Goal: Go to known website: Access a specific website the user already knows

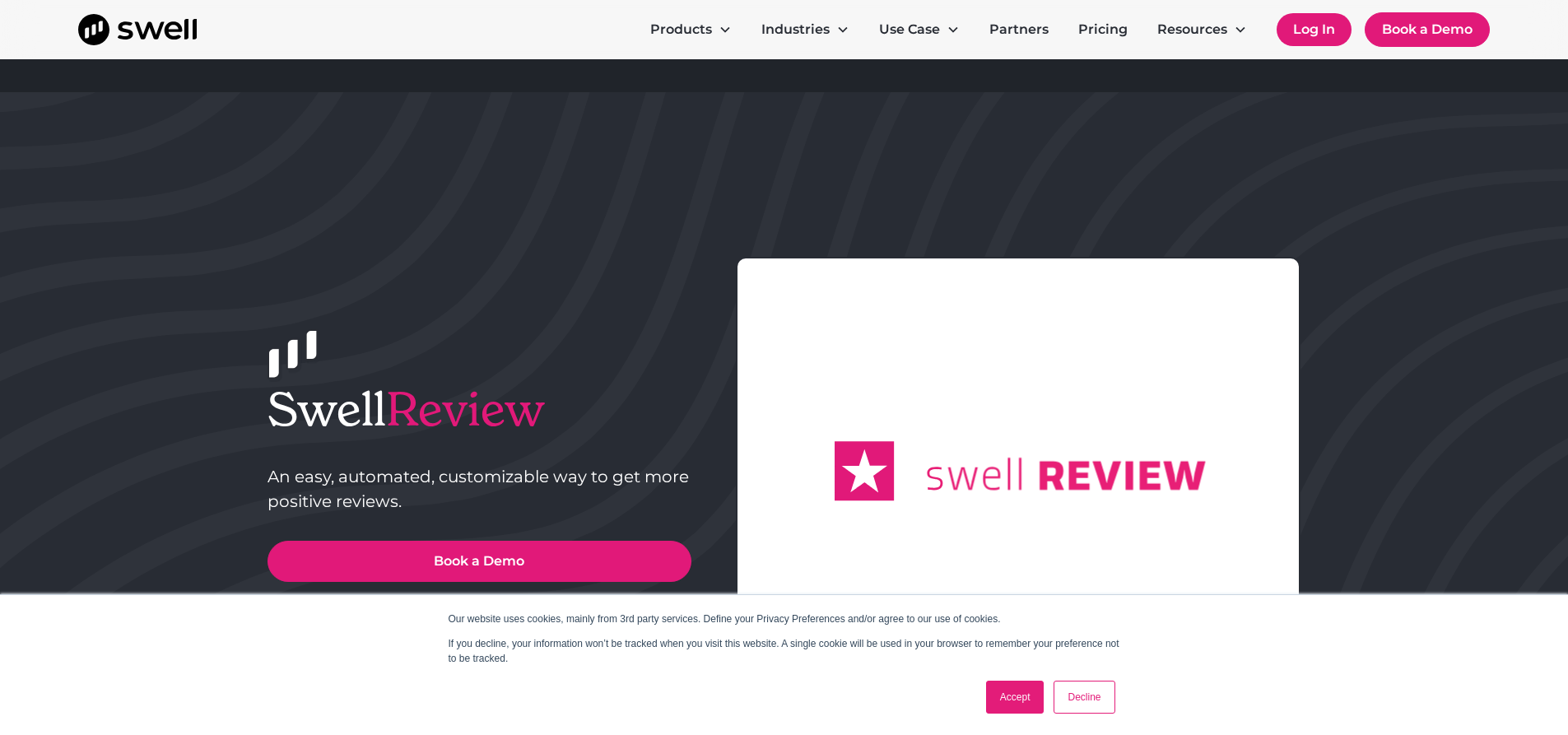
click at [1328, 26] on link "Log In" at bounding box center [1313, 30] width 75 height 33
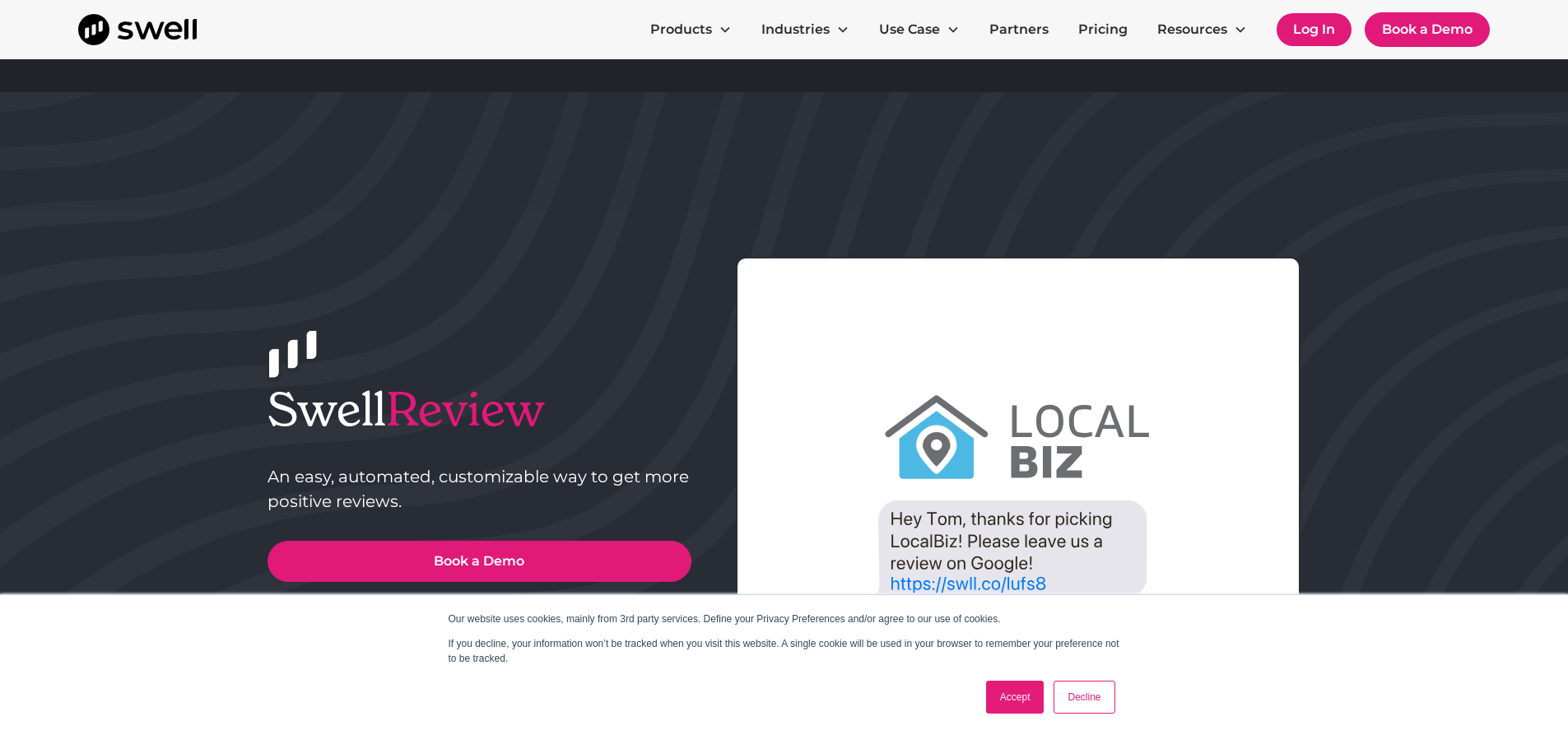
click at [1296, 19] on link "Log In" at bounding box center [1313, 30] width 75 height 33
click at [1292, 23] on link "Log In" at bounding box center [1313, 30] width 75 height 33
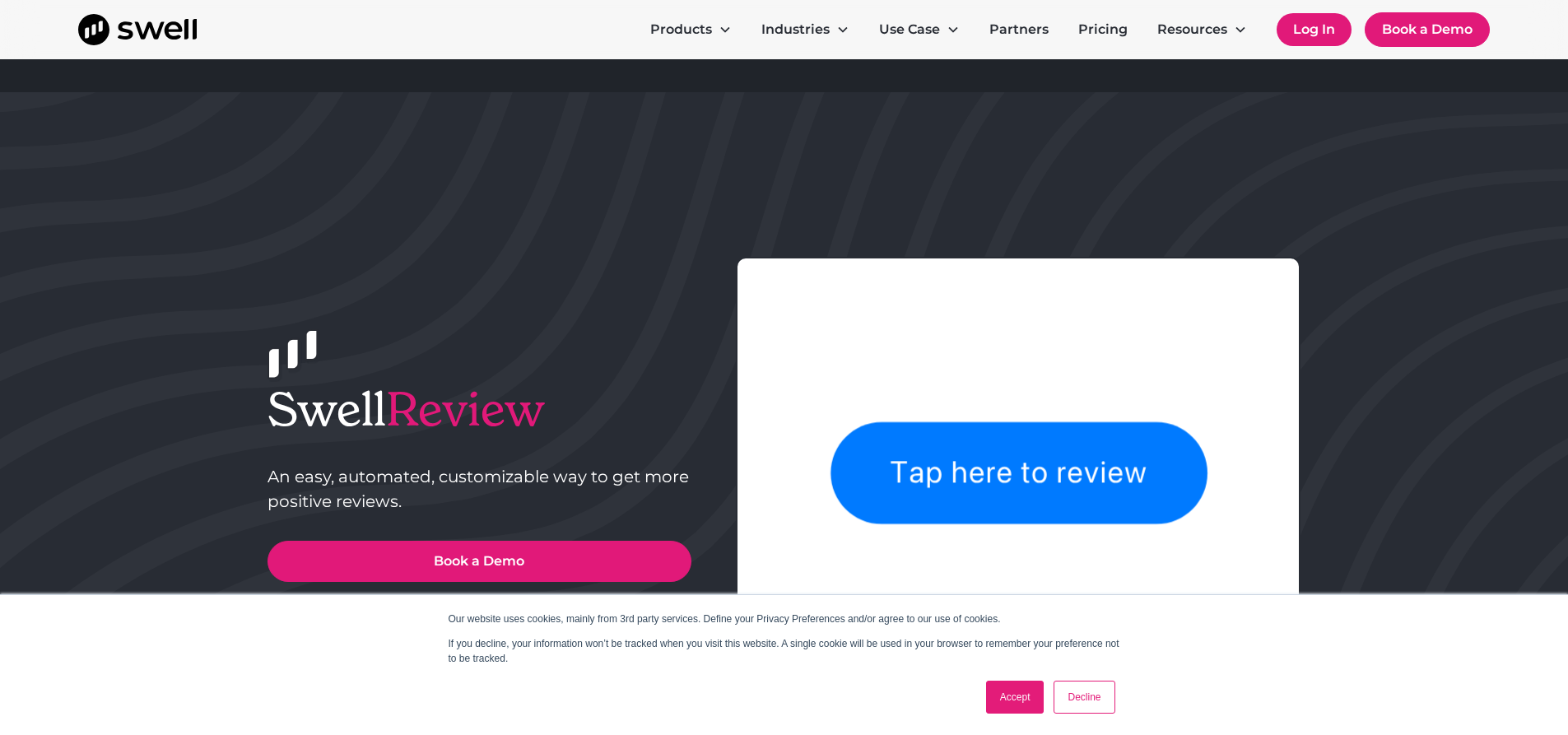
click at [1296, 21] on link "Log In" at bounding box center [1313, 30] width 75 height 33
click at [1298, 21] on link "Log In" at bounding box center [1313, 30] width 75 height 33
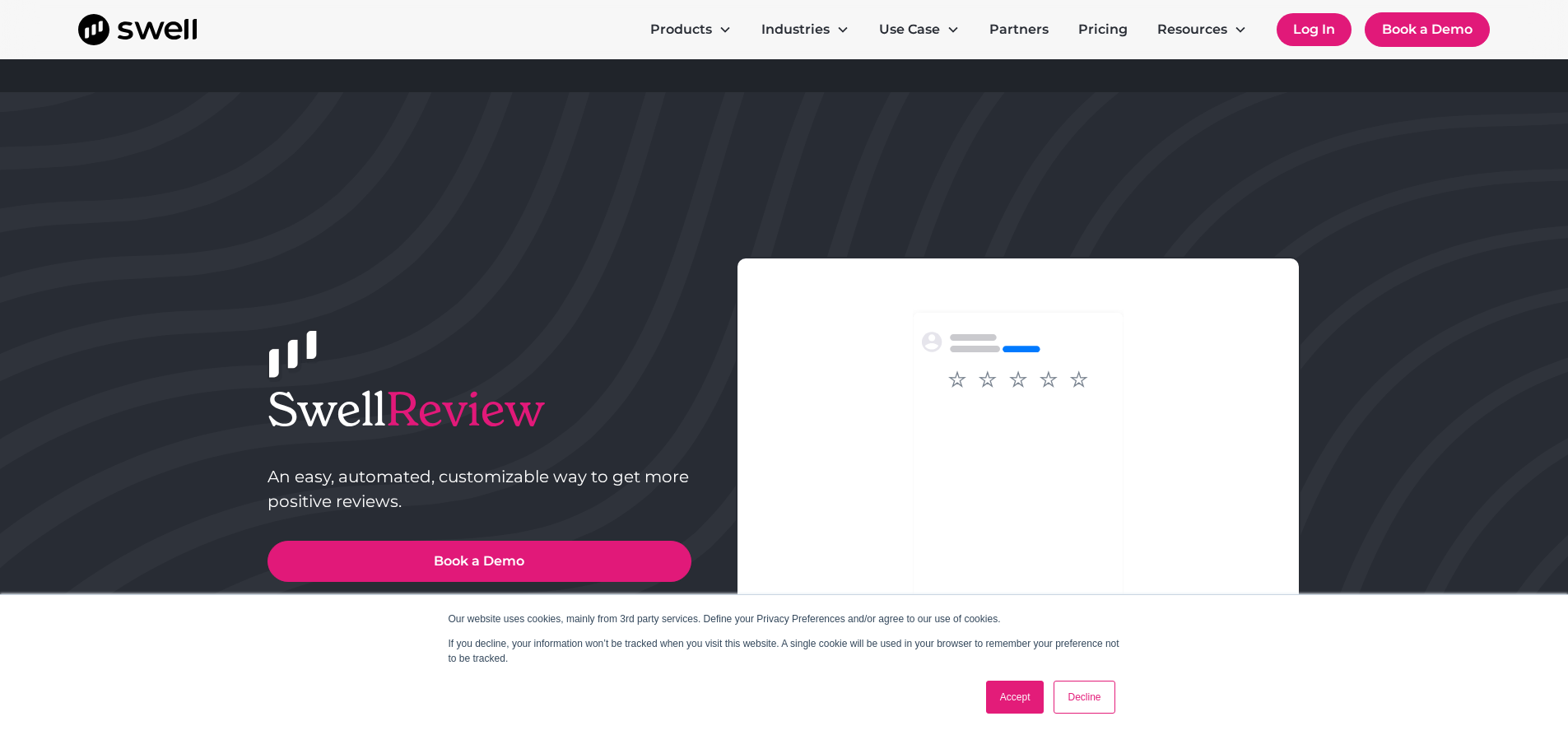
click at [1319, 26] on link "Log In" at bounding box center [1313, 30] width 75 height 33
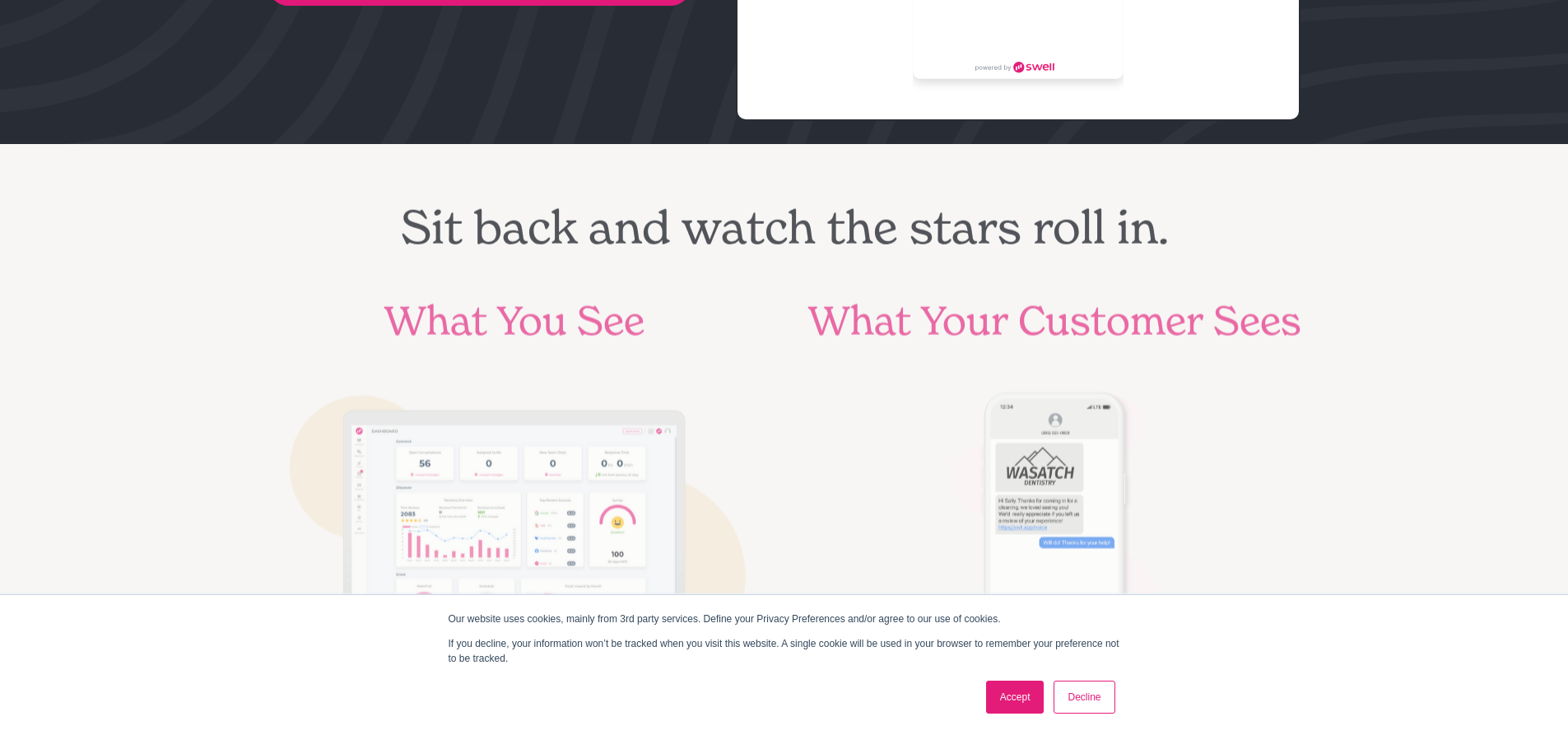
scroll to position [1070, 0]
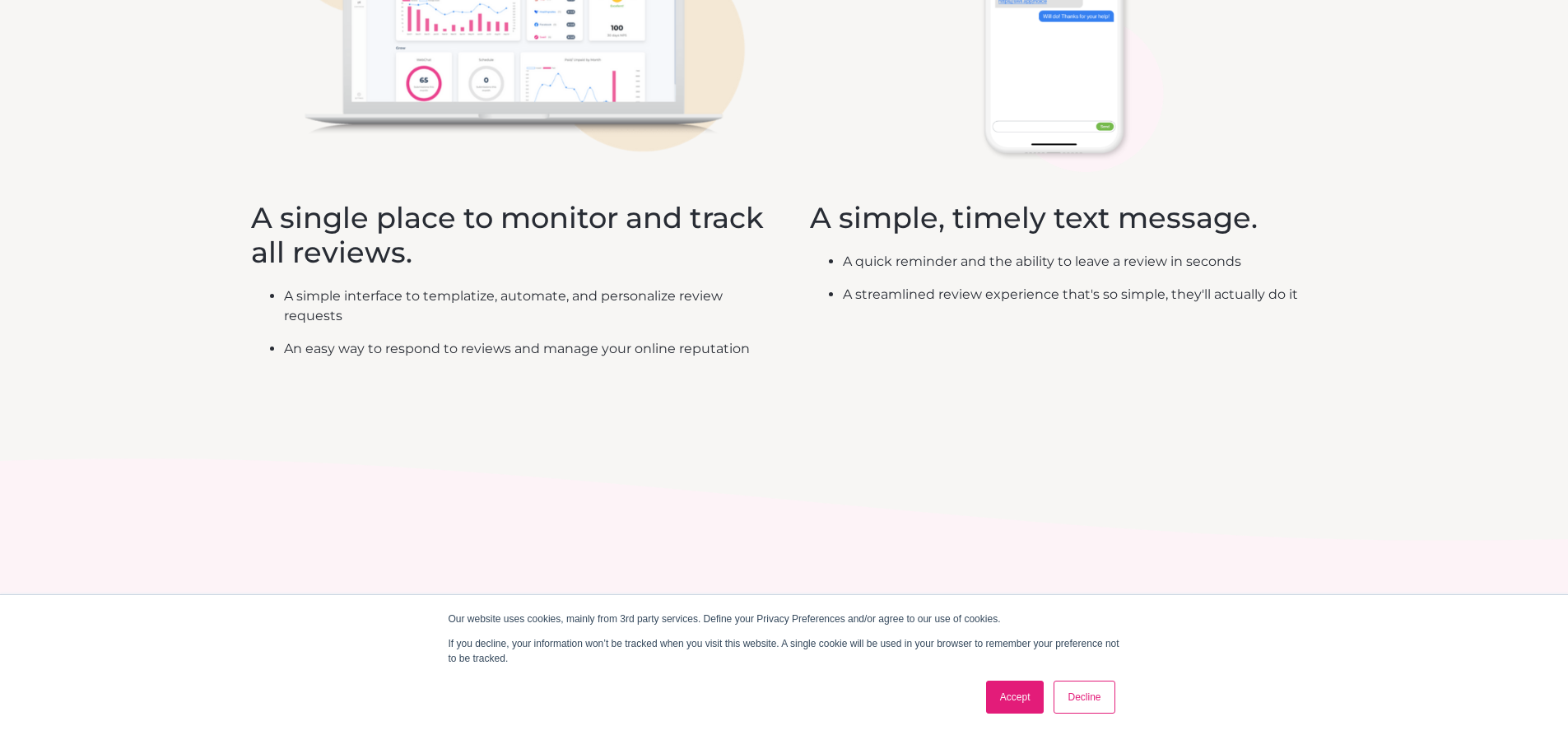
click at [1007, 698] on link "Accept" at bounding box center [1015, 697] width 58 height 33
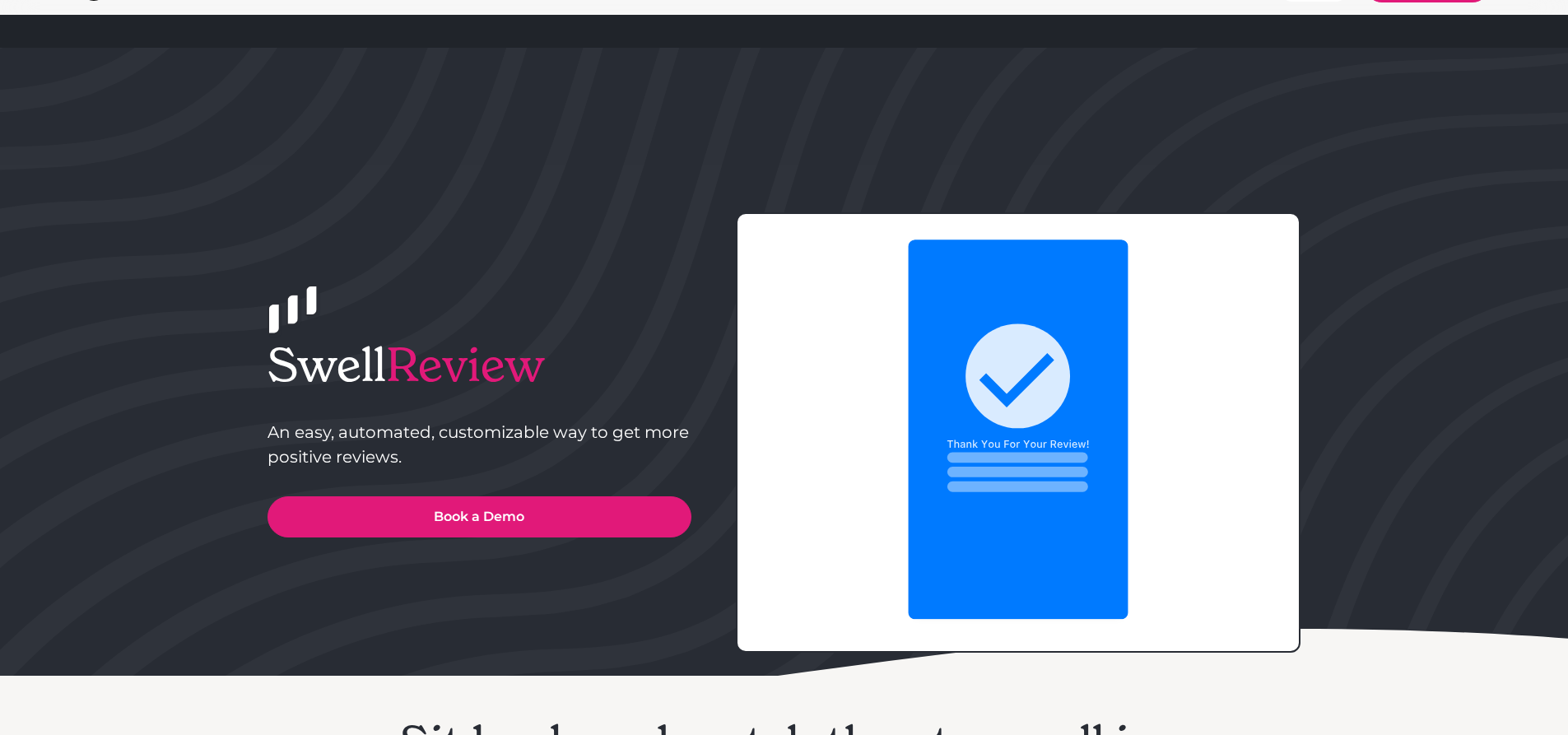
scroll to position [0, 0]
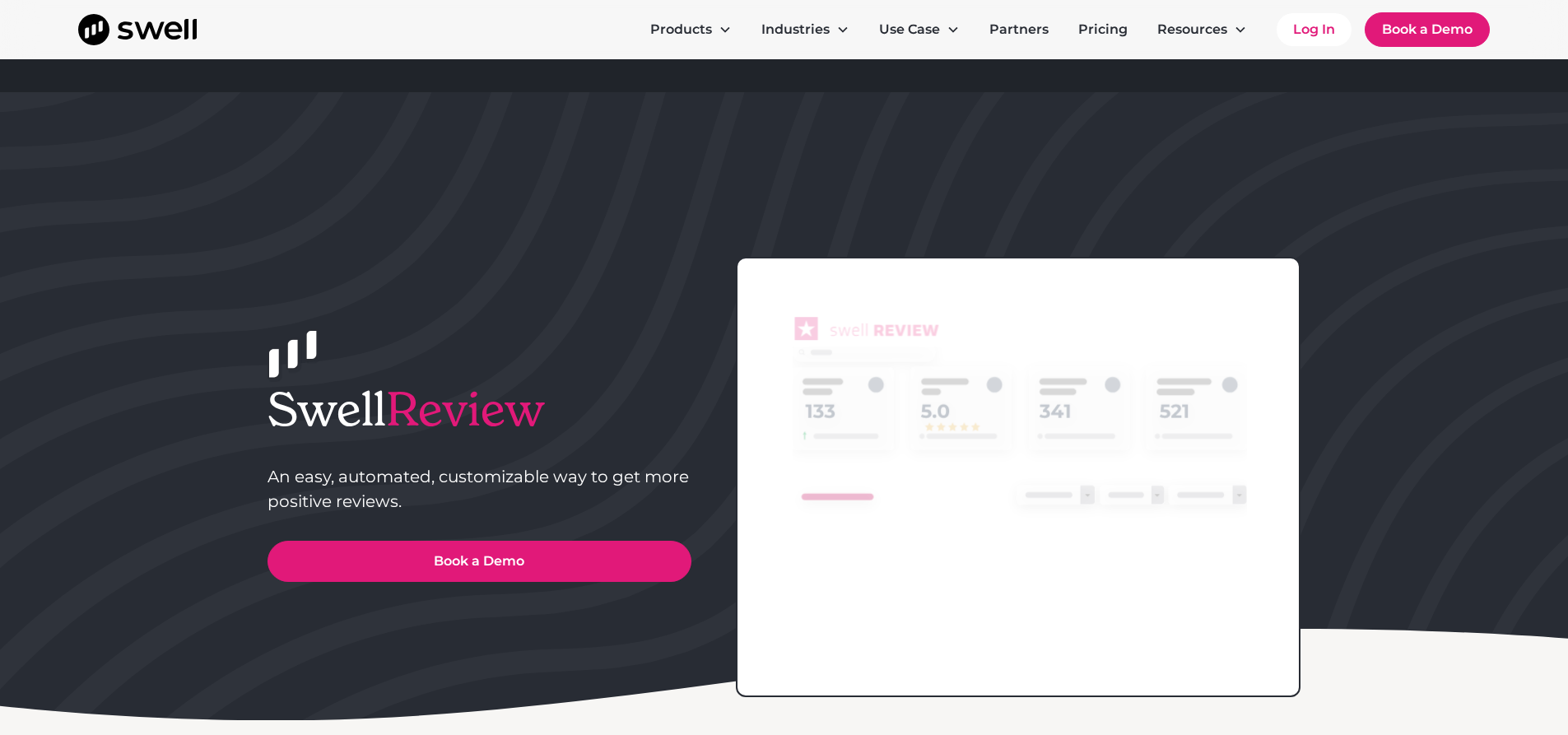
click at [1314, 1] on div "Products Online Reputation Management Patient Experience Management Employee Ex…" at bounding box center [784, 29] width 1568 height 59
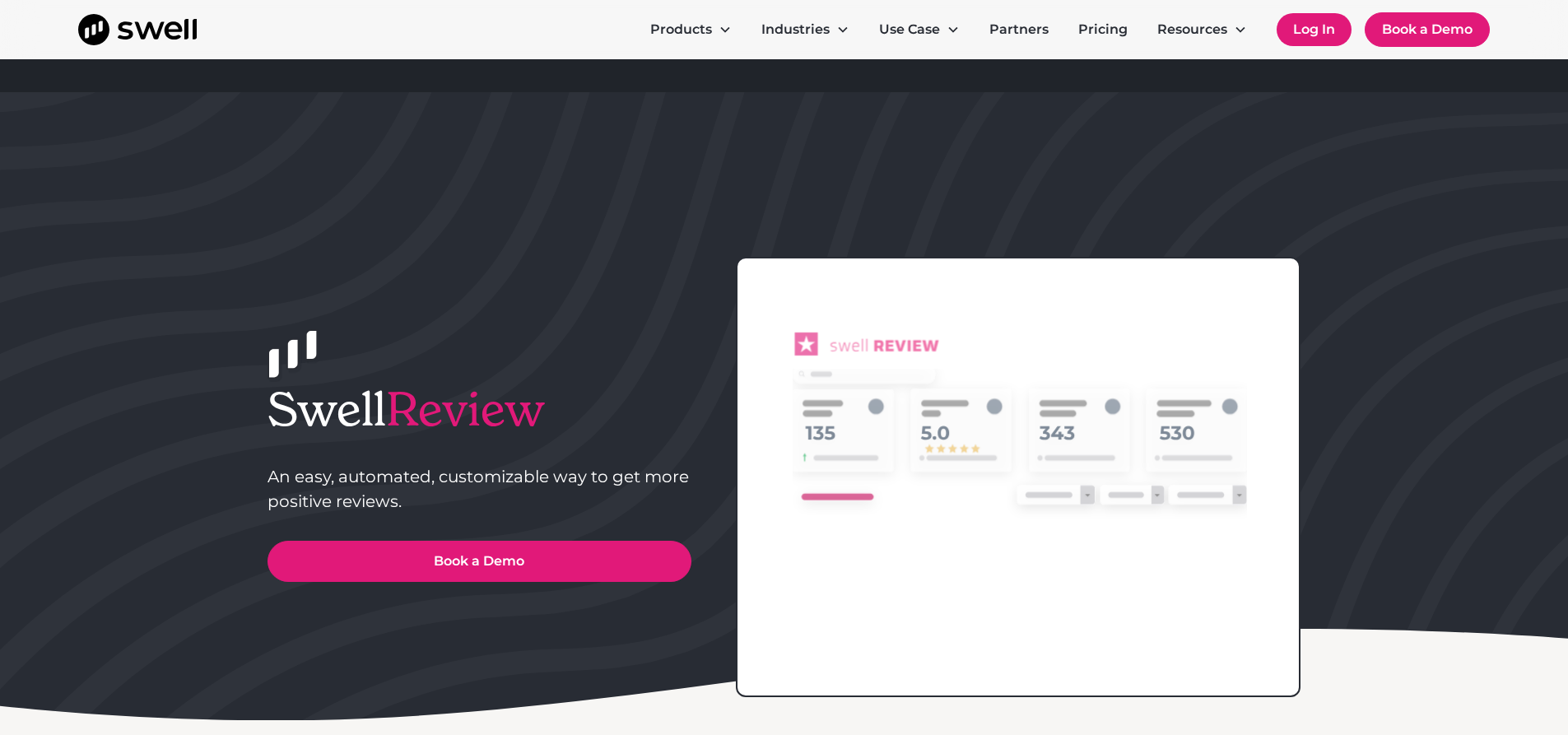
click at [1314, 30] on link "Log In" at bounding box center [1313, 30] width 75 height 33
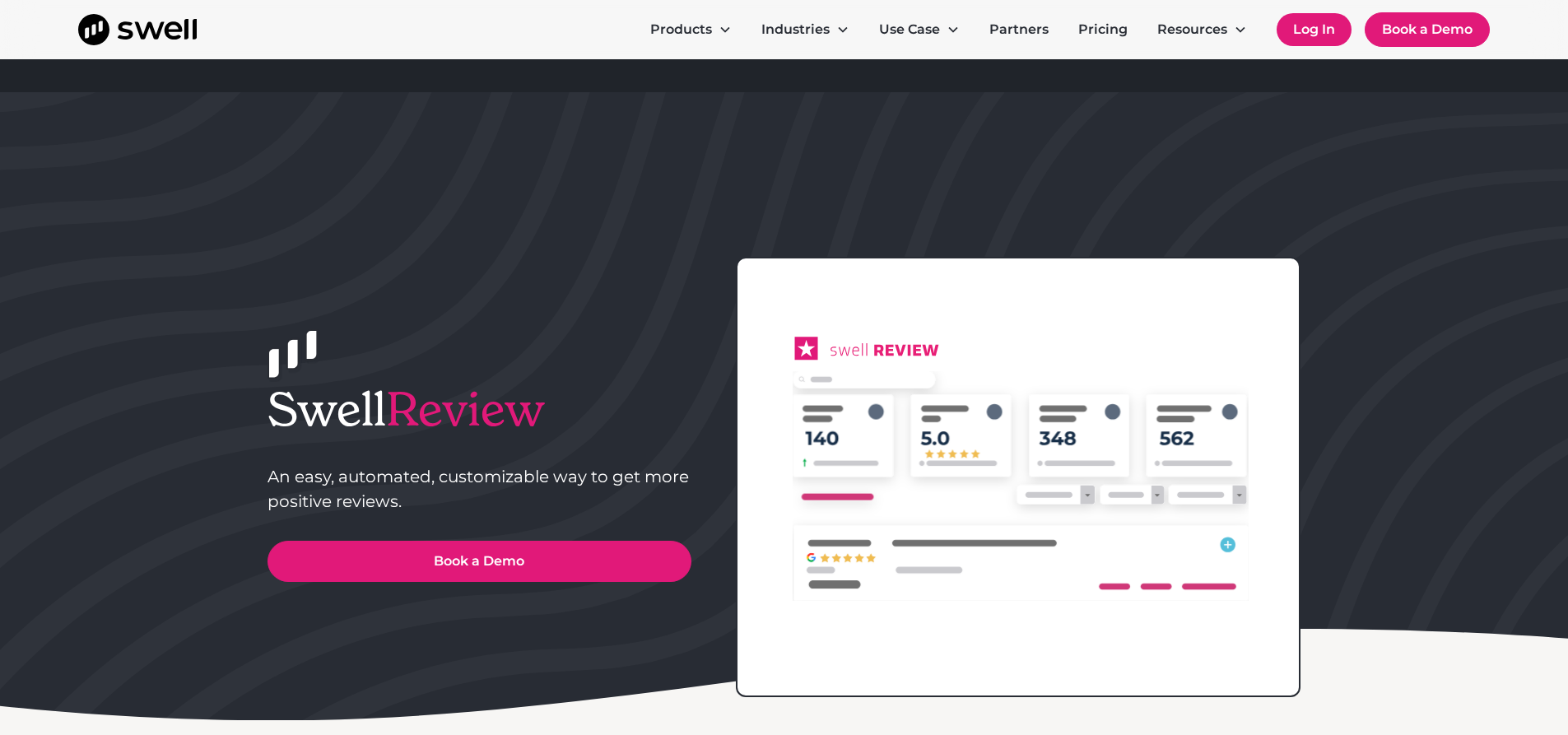
click at [1314, 30] on link "Log In" at bounding box center [1313, 30] width 75 height 33
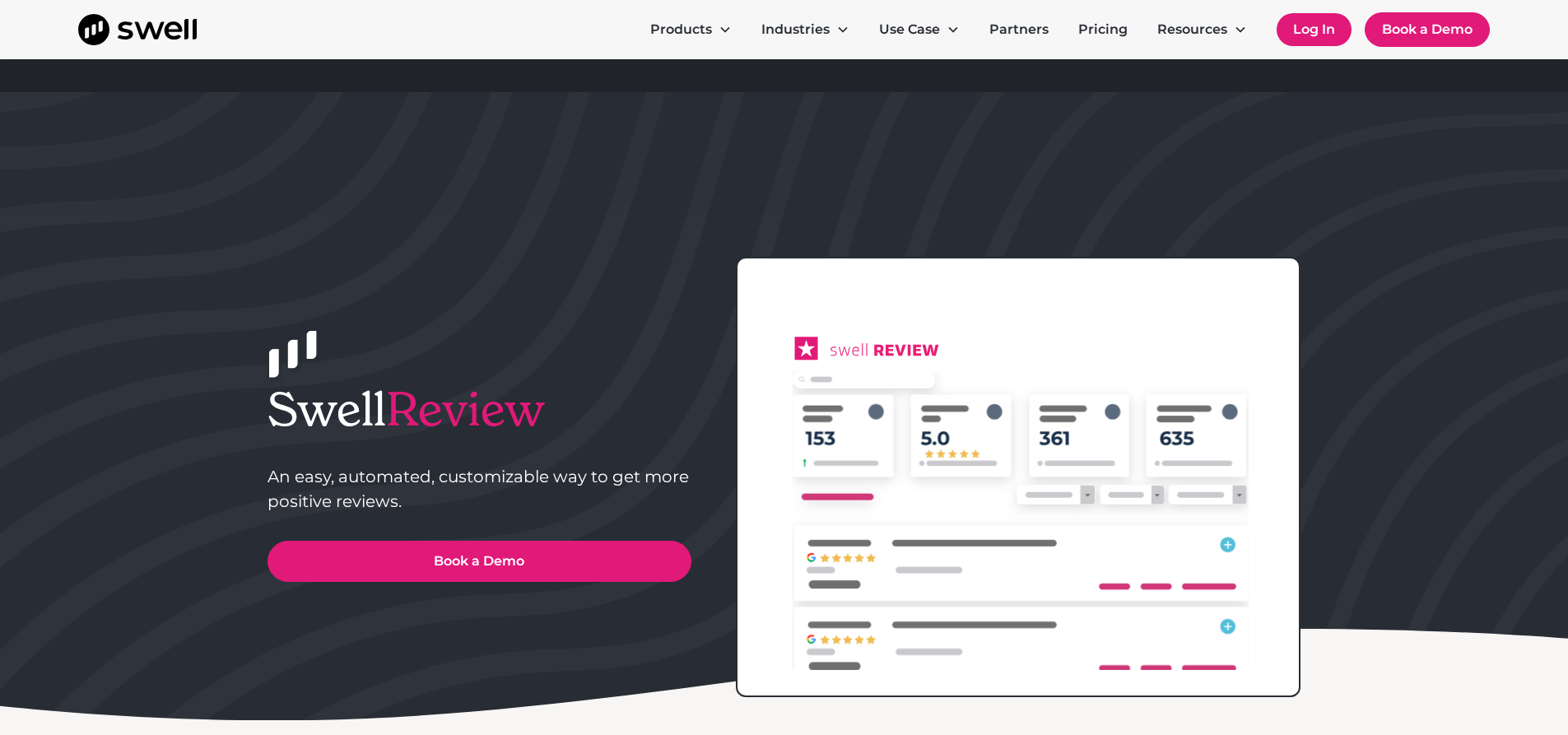
click at [1295, 30] on link "Log In" at bounding box center [1313, 30] width 75 height 33
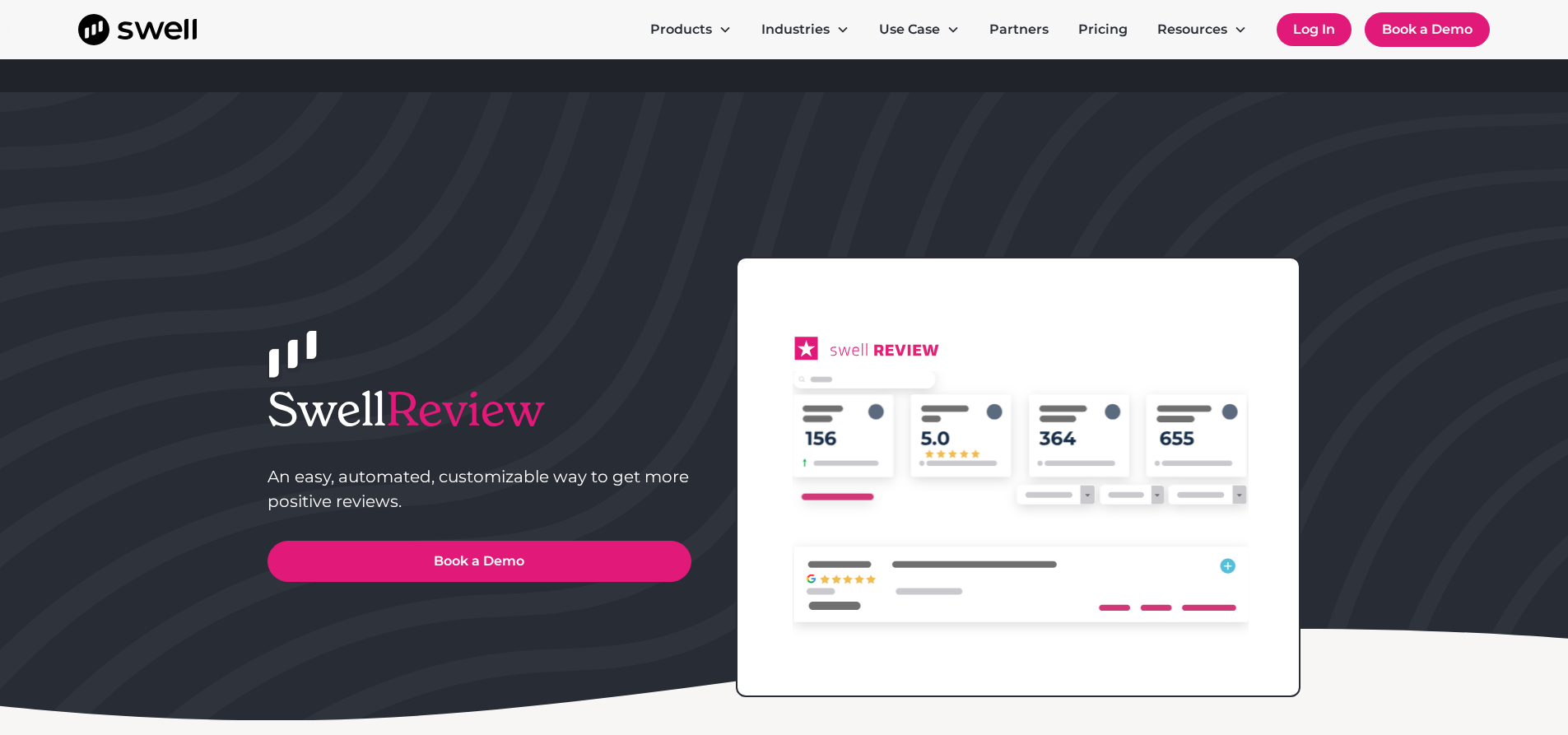
click at [1295, 30] on link "Log In" at bounding box center [1313, 30] width 75 height 33
